Goal: Find specific page/section: Locate a particular part of the current website

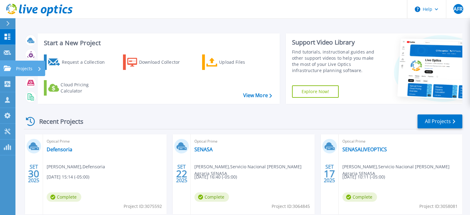
click at [18, 67] on p "Projects" at bounding box center [24, 69] width 16 height 16
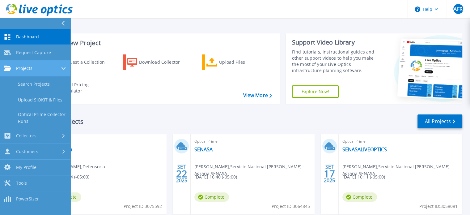
click at [32, 73] on link "Projects Projects" at bounding box center [35, 69] width 70 height 16
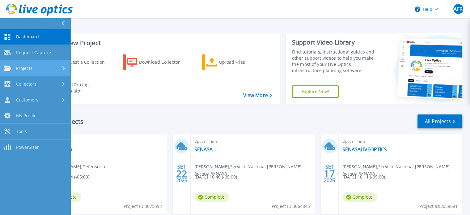
click at [32, 72] on link "Projects Projects" at bounding box center [35, 69] width 70 height 16
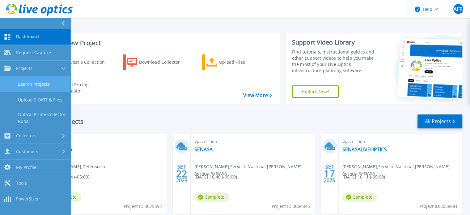
click at [32, 82] on link "Search Projects" at bounding box center [35, 84] width 70 height 16
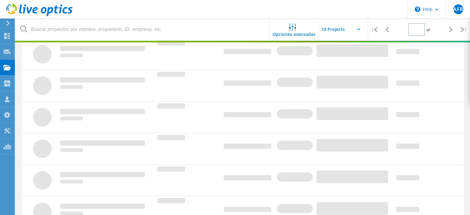
type input "1"
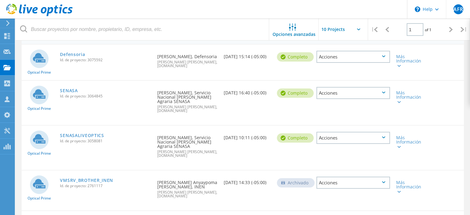
scroll to position [31, 0]
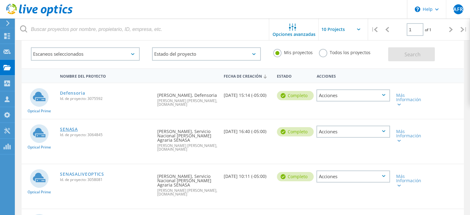
click at [70, 127] on link "SENASA" at bounding box center [69, 129] width 18 height 4
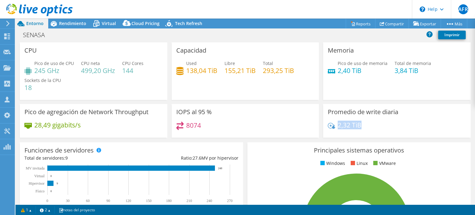
drag, startPoint x: 360, startPoint y: 125, endPoint x: 336, endPoint y: 125, distance: 23.8
click at [336, 125] on div "2,32 TiB" at bounding box center [397, 127] width 138 height 13
drag, startPoint x: 449, startPoint y: 0, endPoint x: 343, endPoint y: 8, distance: 106.4
click at [343, 8] on header "AFR Miembro del equipo Andres Feria Ramos aferia@equanti.com gtp.com.pe My Prof…" at bounding box center [237, 9] width 475 height 19
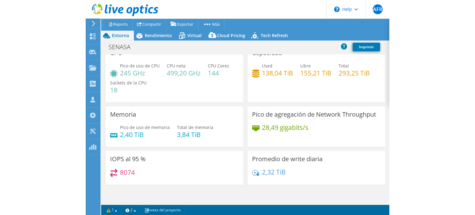
scroll to position [4, 0]
